Goal: Information Seeking & Learning: Learn about a topic

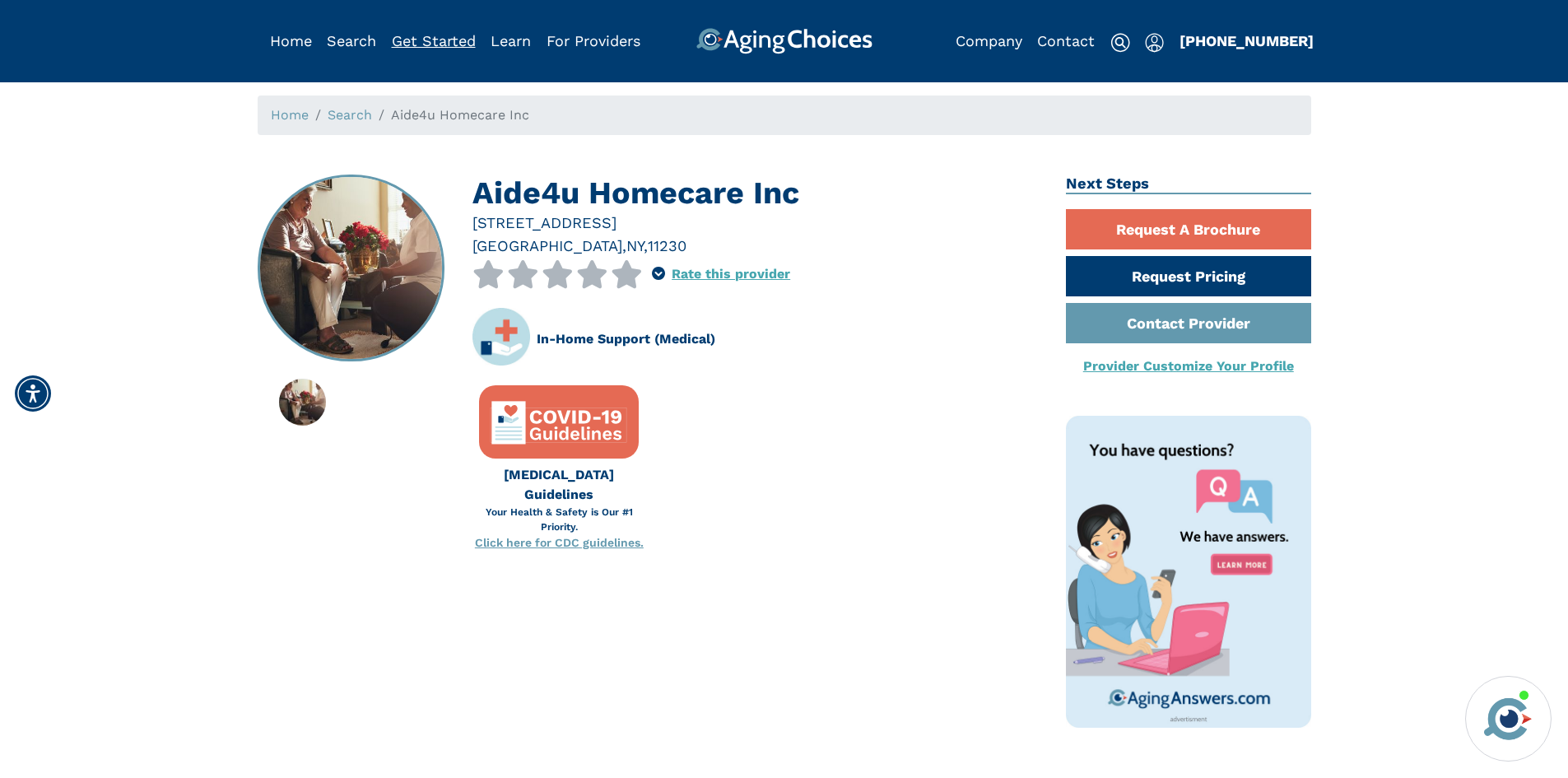
click at [429, 35] on link "Get Started" at bounding box center [433, 41] width 84 height 17
click at [276, 43] on link "Home" at bounding box center [291, 41] width 42 height 17
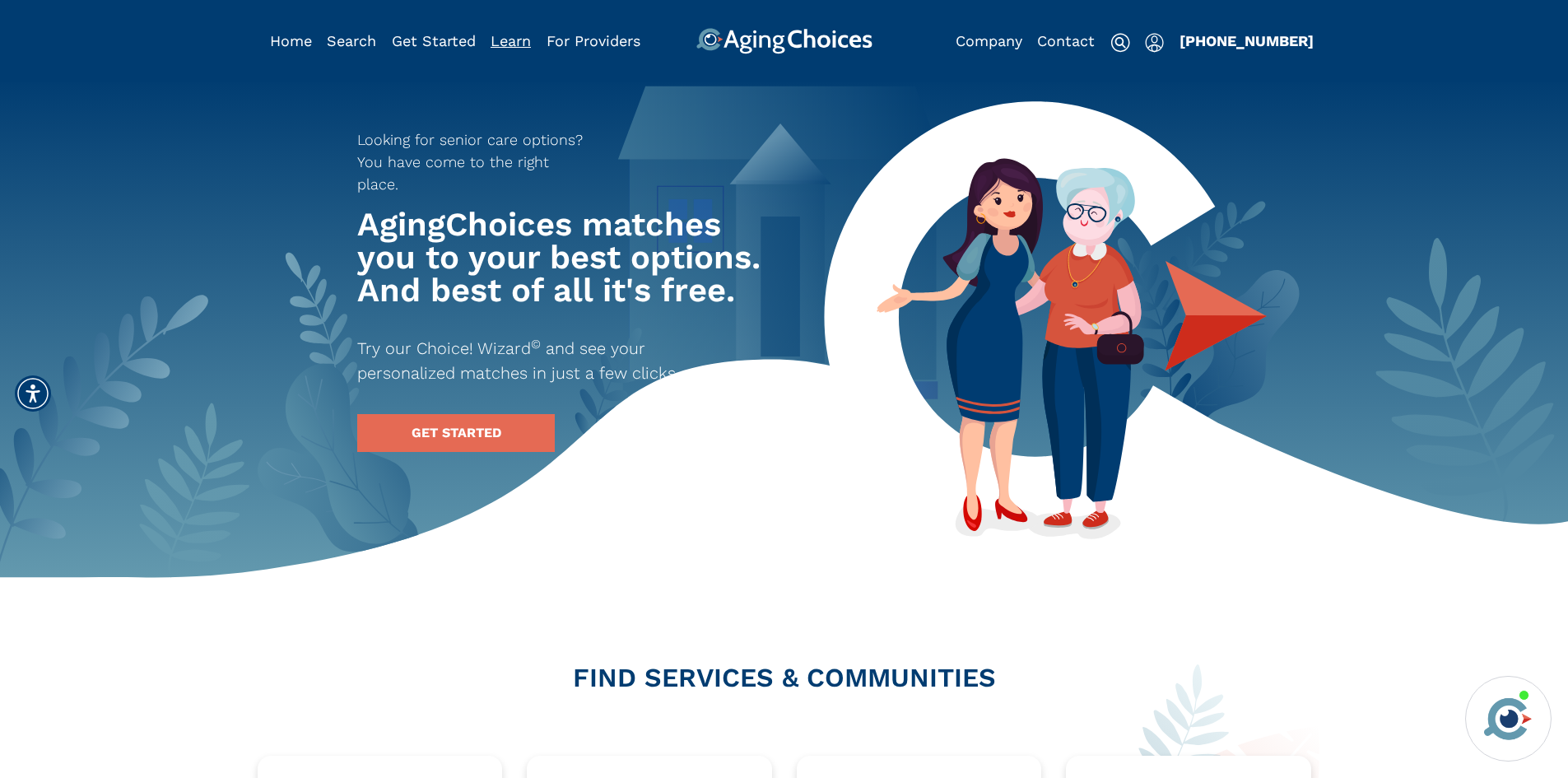
click at [513, 42] on link "Learn" at bounding box center [511, 41] width 40 height 17
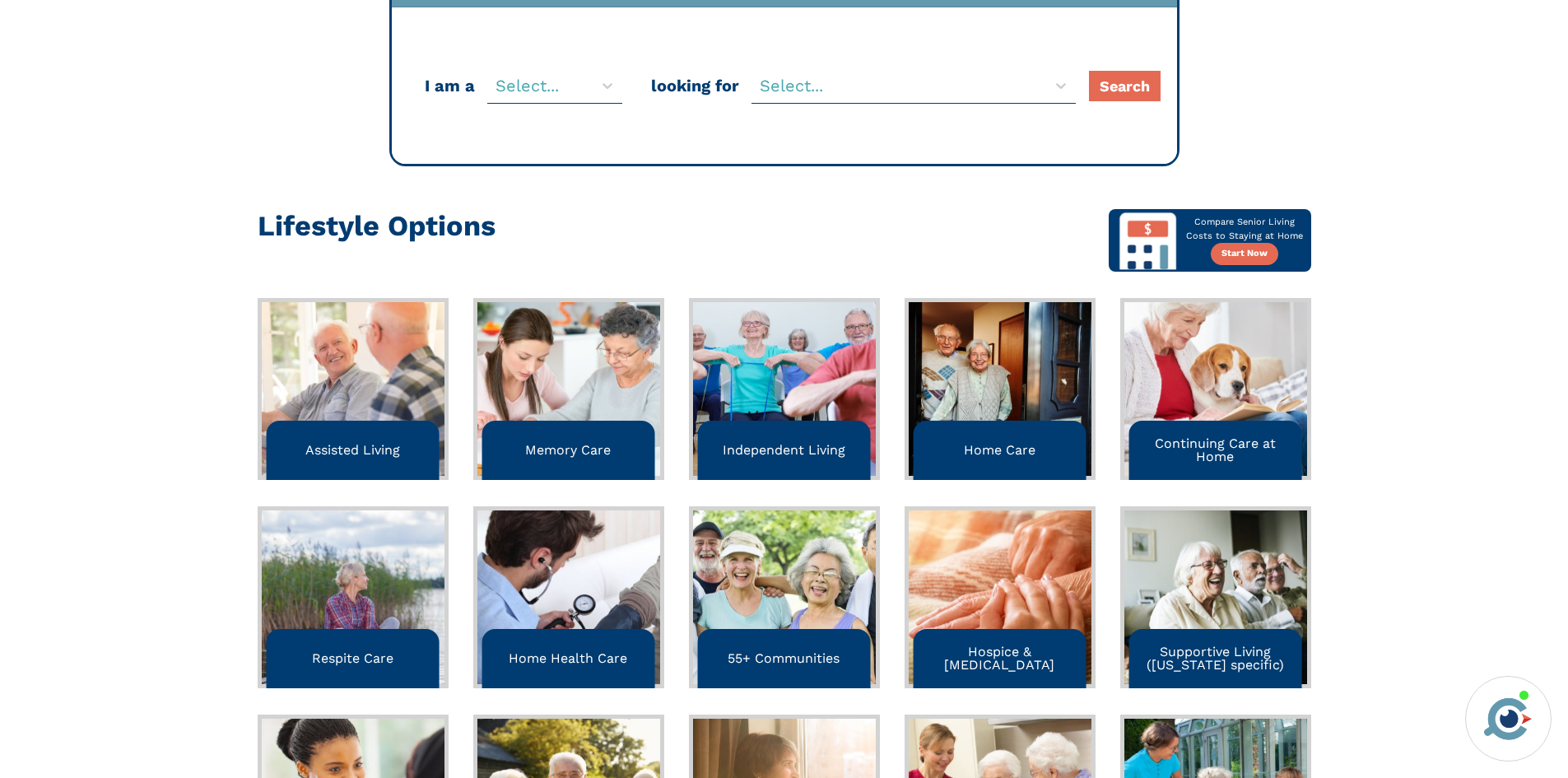
scroll to position [329, 0]
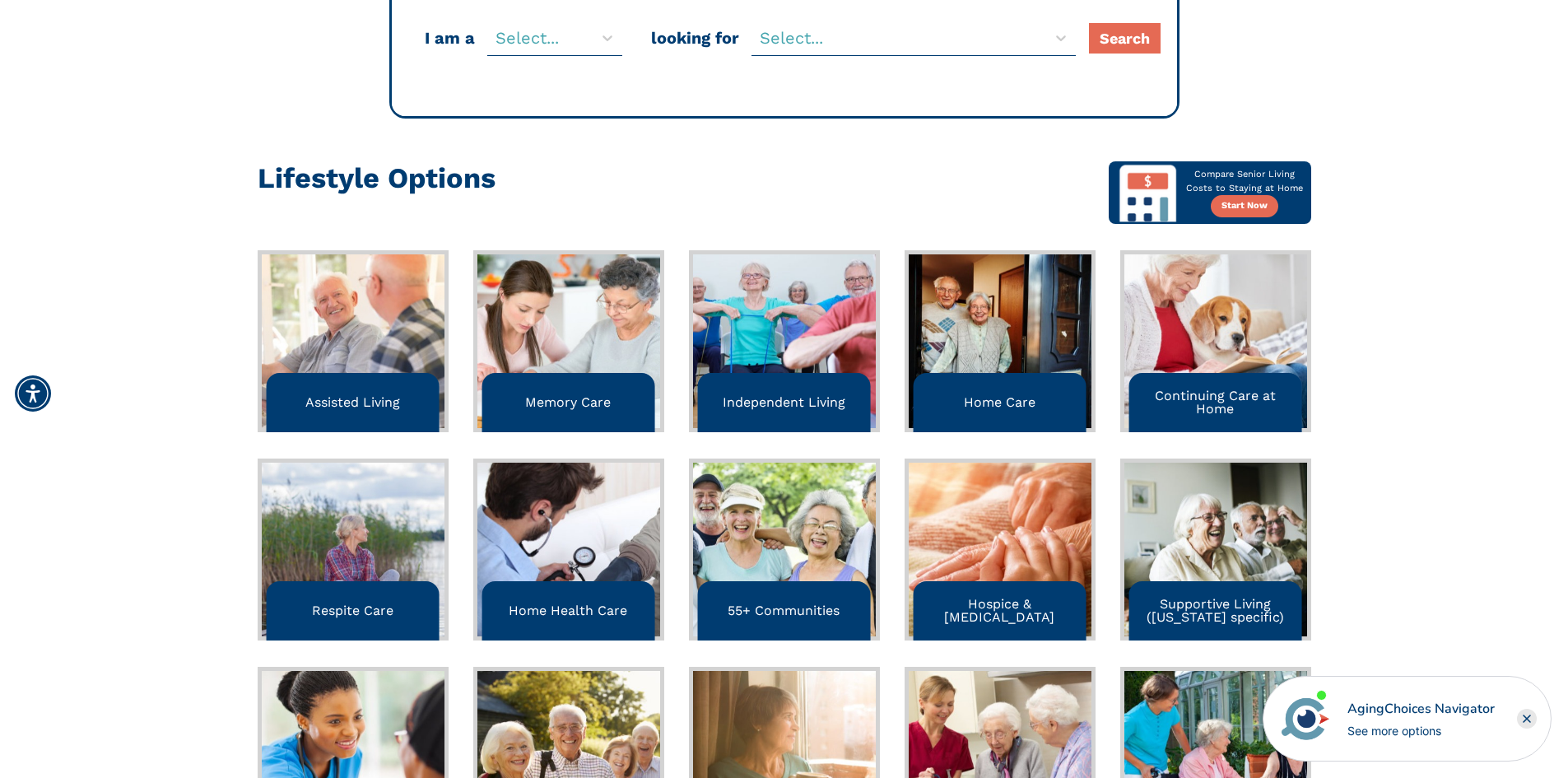
click at [1001, 398] on p "Home Care" at bounding box center [999, 403] width 72 height 13
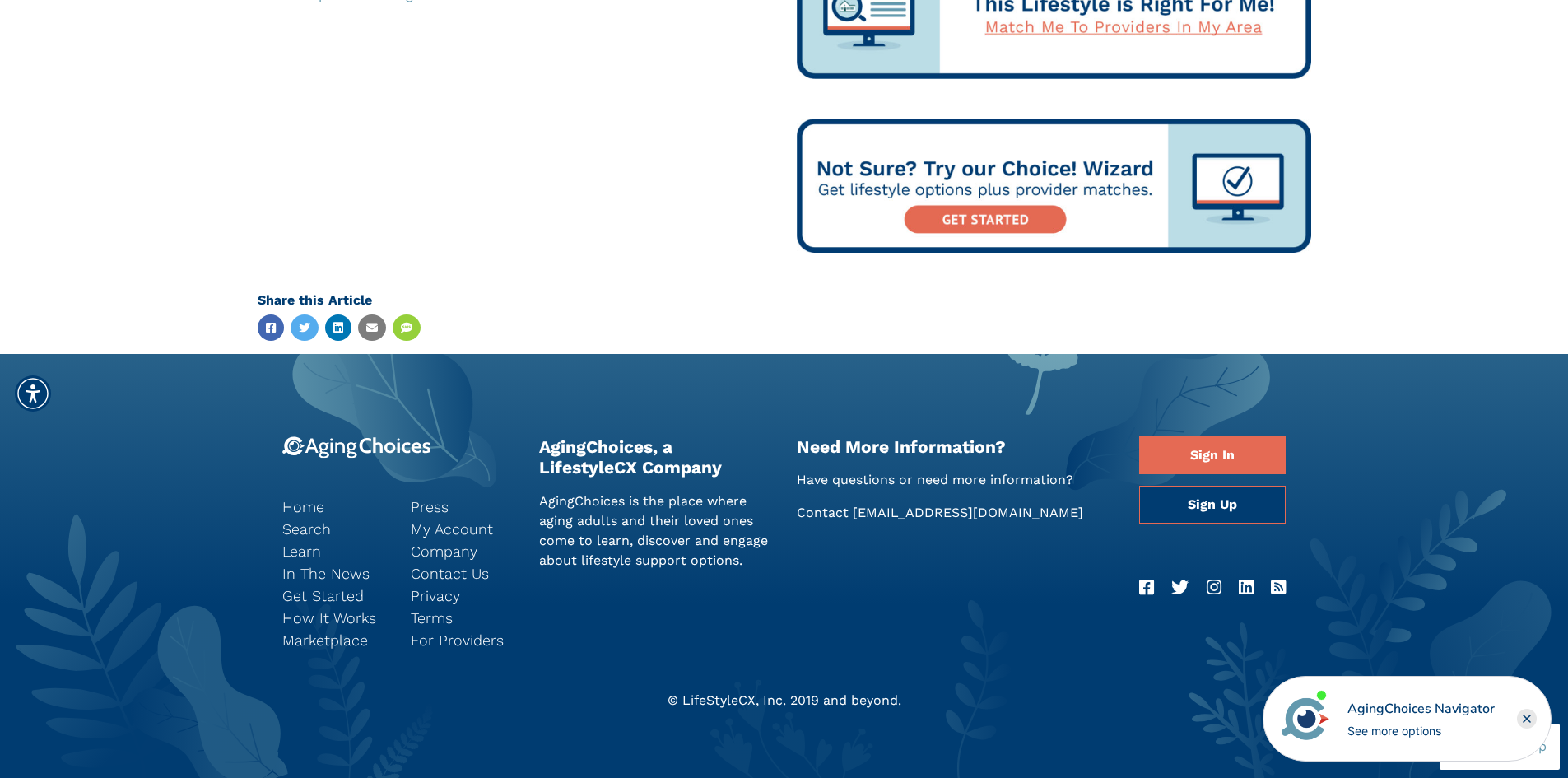
scroll to position [1387, 0]
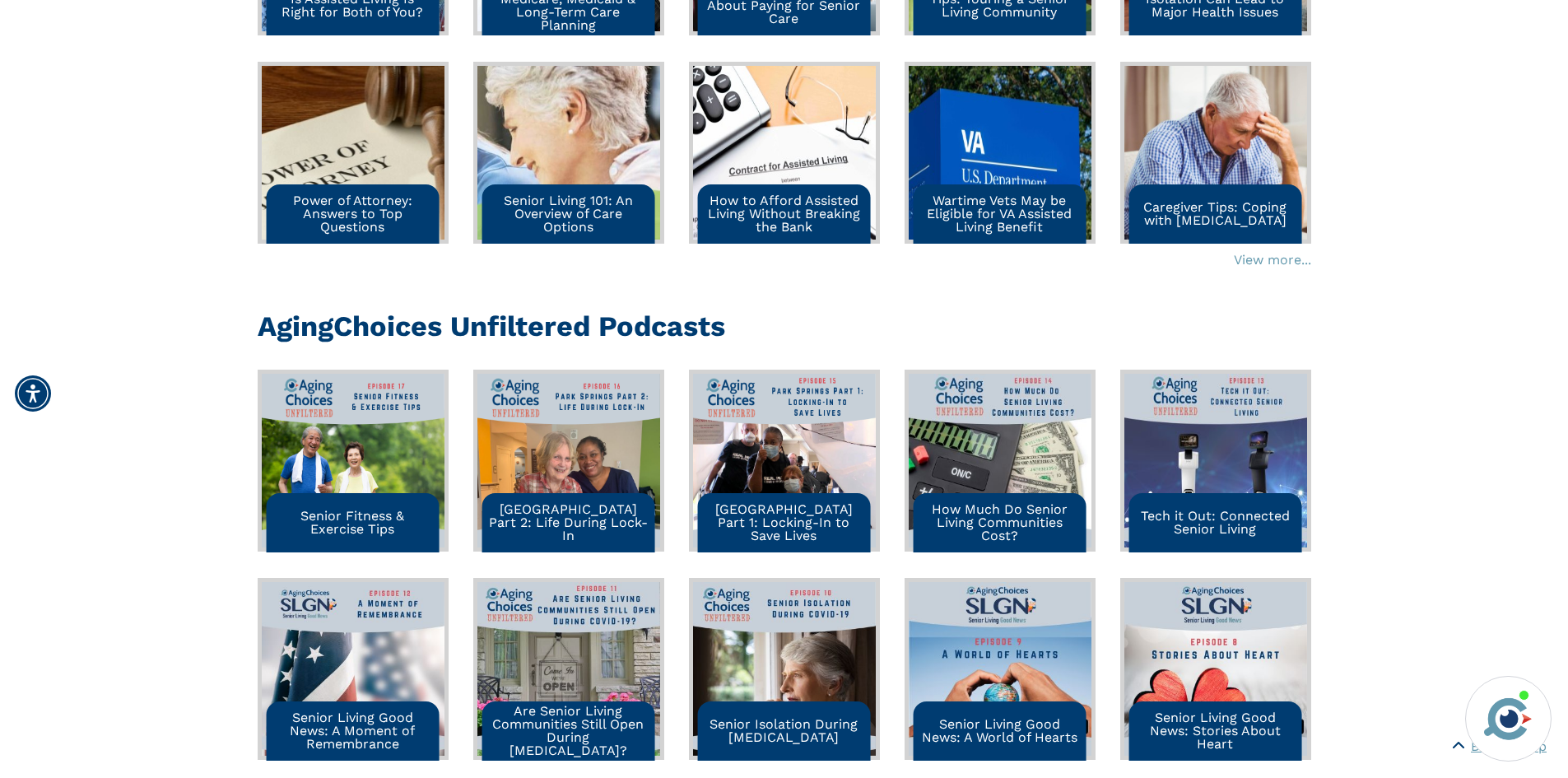
scroll to position [1811, 0]
